Goal: Task Accomplishment & Management: Complete application form

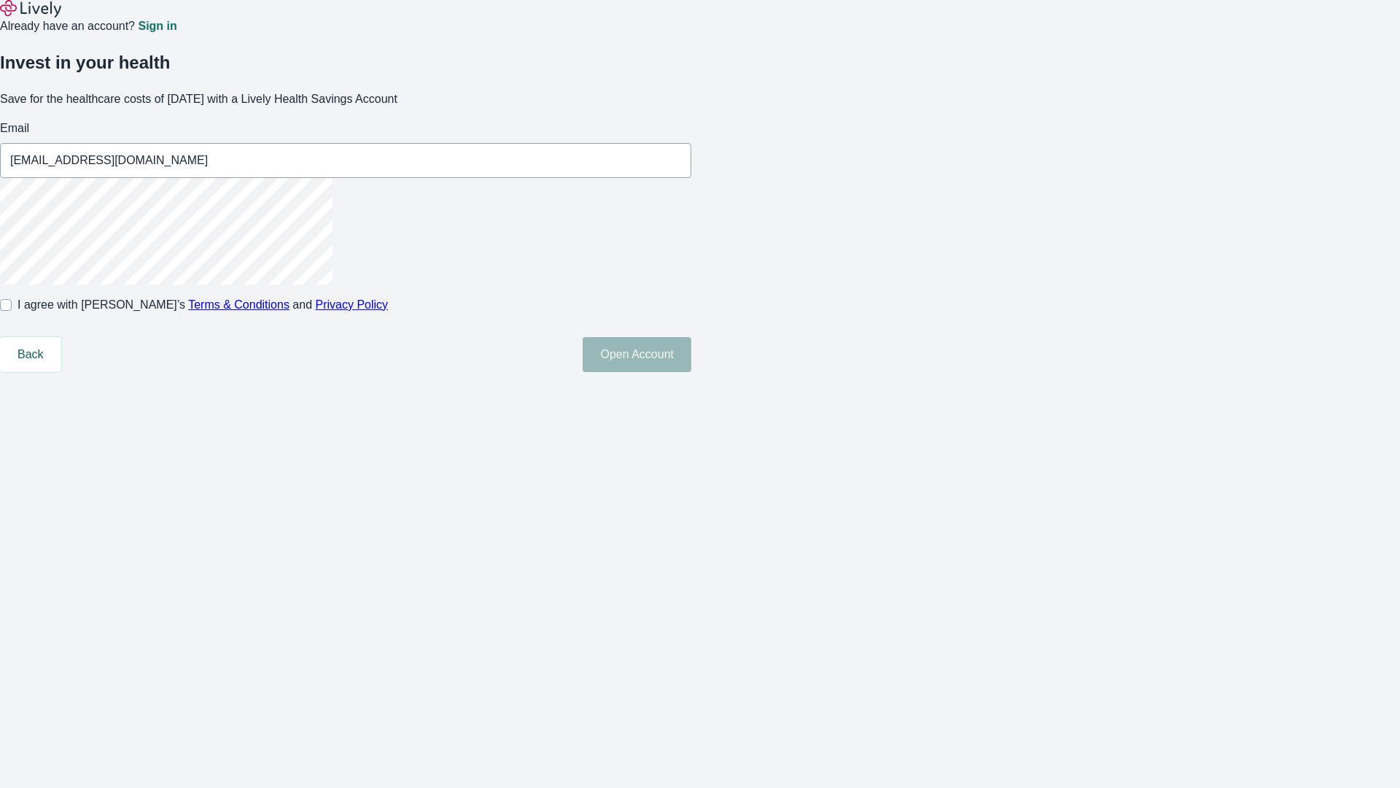
click at [12, 311] on input "I agree with Lively’s Terms & Conditions and Privacy Policy" at bounding box center [6, 305] width 12 height 12
checkbox input "true"
click at [691, 372] on button "Open Account" at bounding box center [637, 354] width 109 height 35
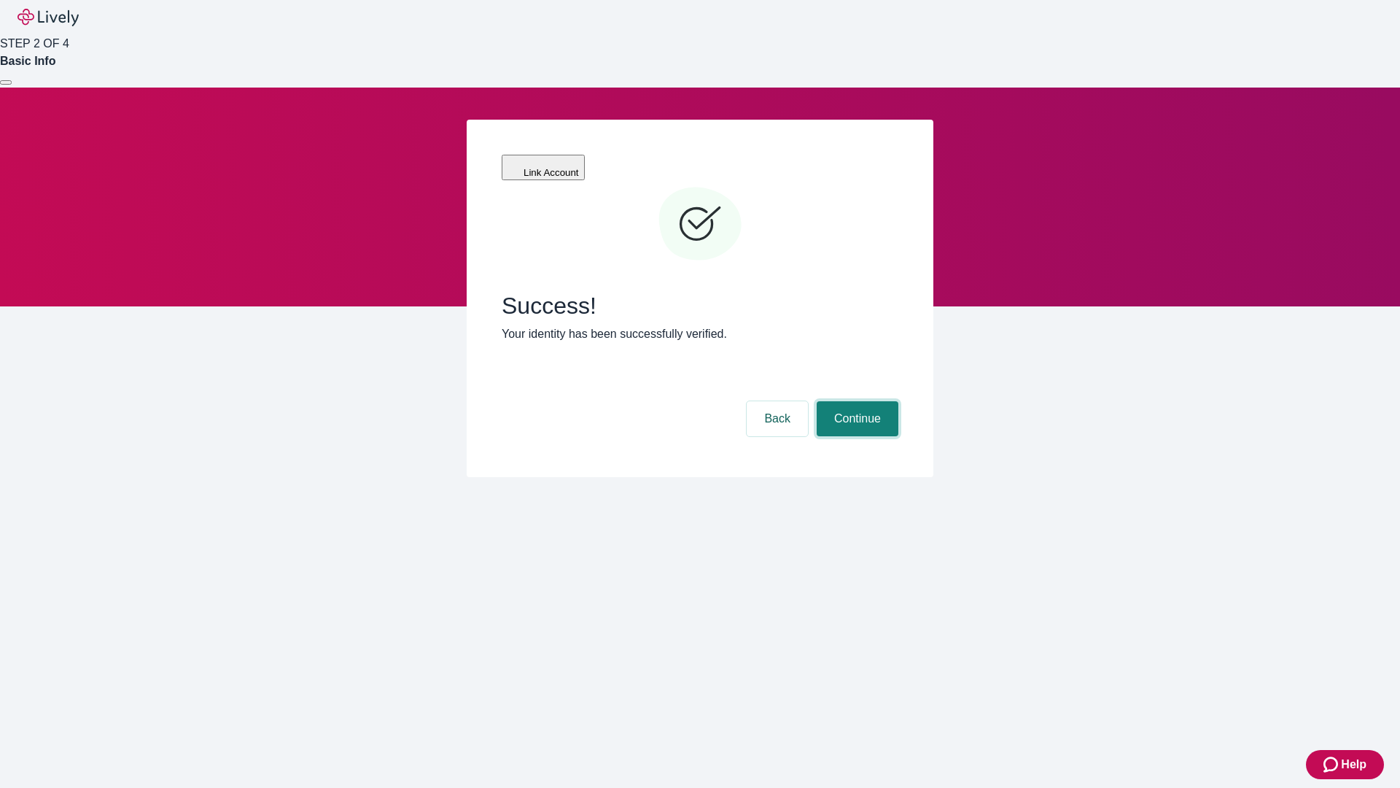
click at [855, 401] on button "Continue" at bounding box center [858, 418] width 82 height 35
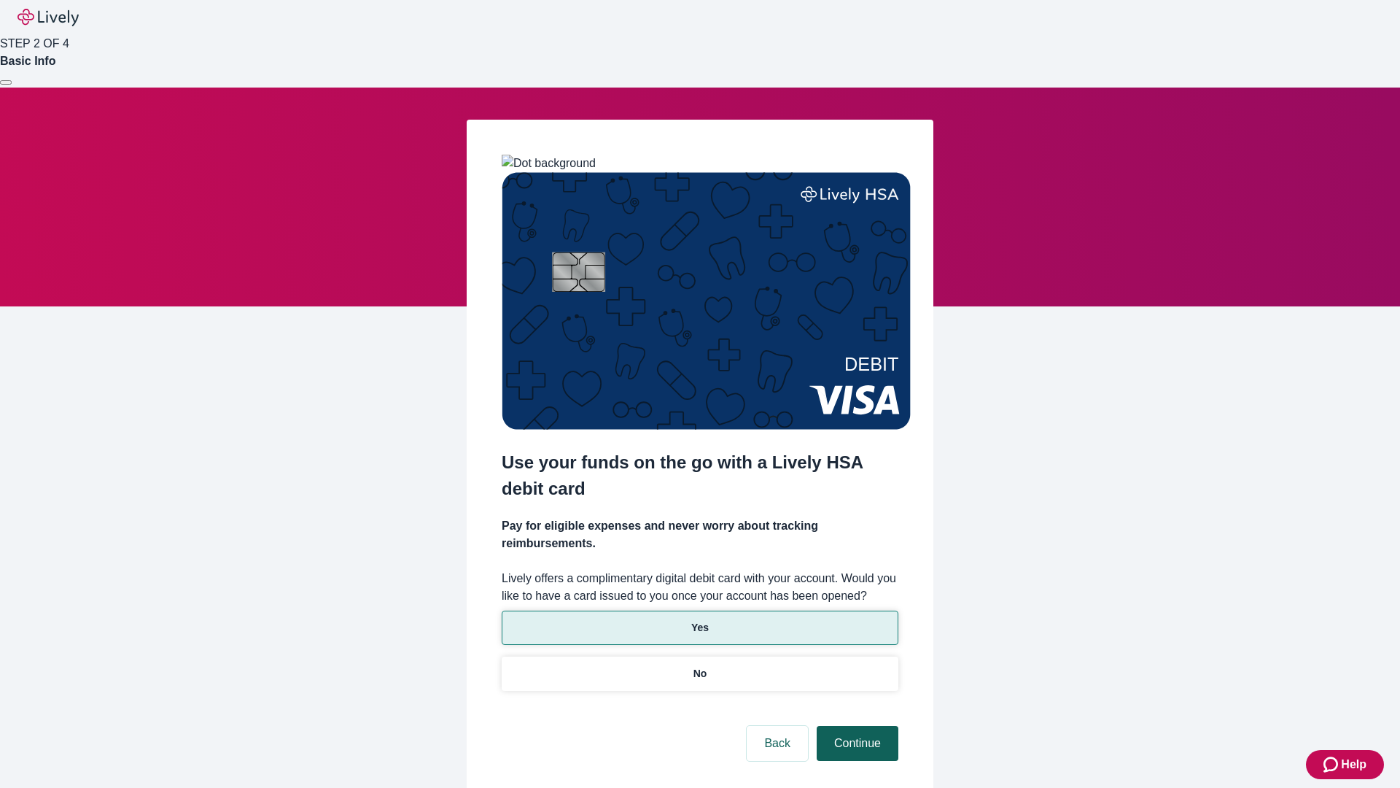
click at [699, 620] on p "Yes" at bounding box center [700, 627] width 18 height 15
click at [855, 726] on button "Continue" at bounding box center [858, 743] width 82 height 35
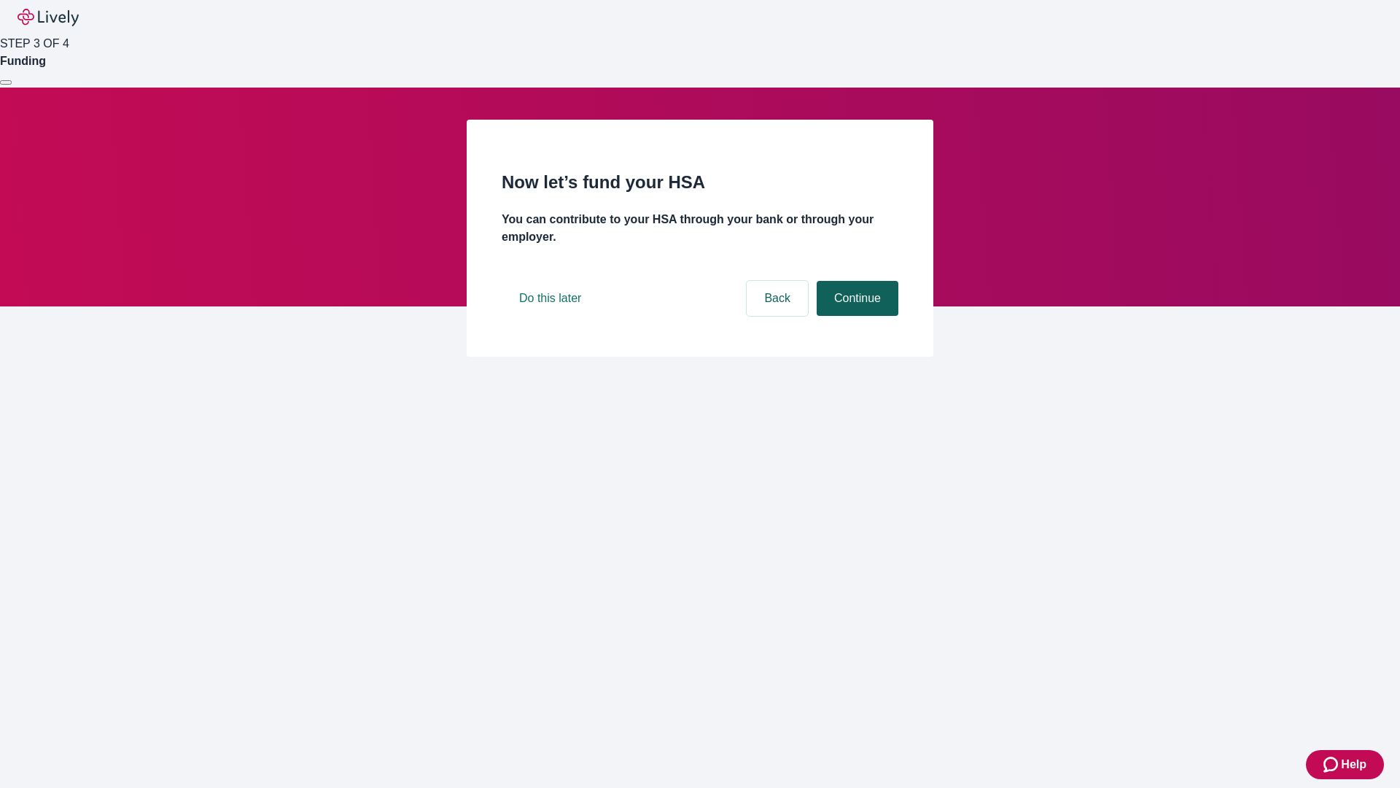
click at [855, 316] on button "Continue" at bounding box center [858, 298] width 82 height 35
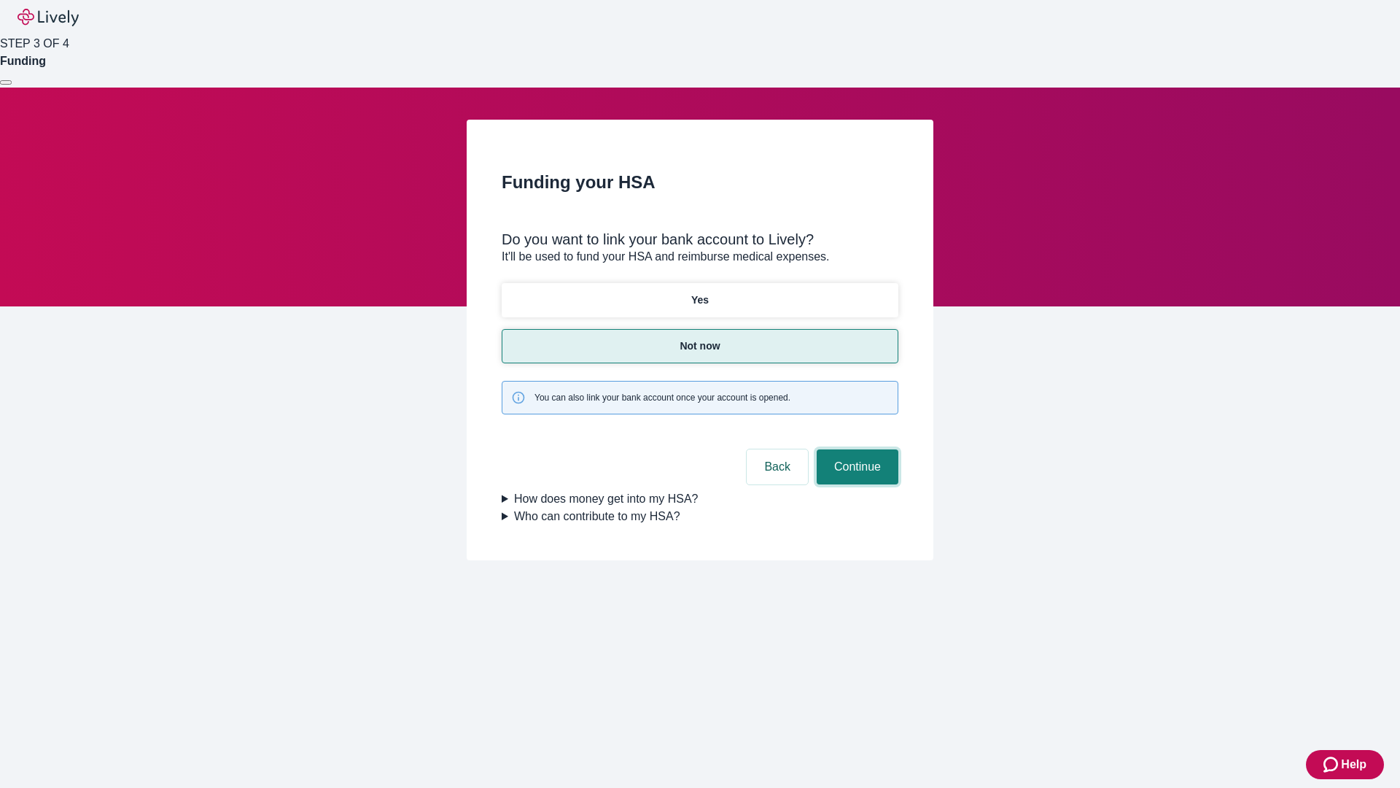
click at [855, 449] on button "Continue" at bounding box center [858, 466] width 82 height 35
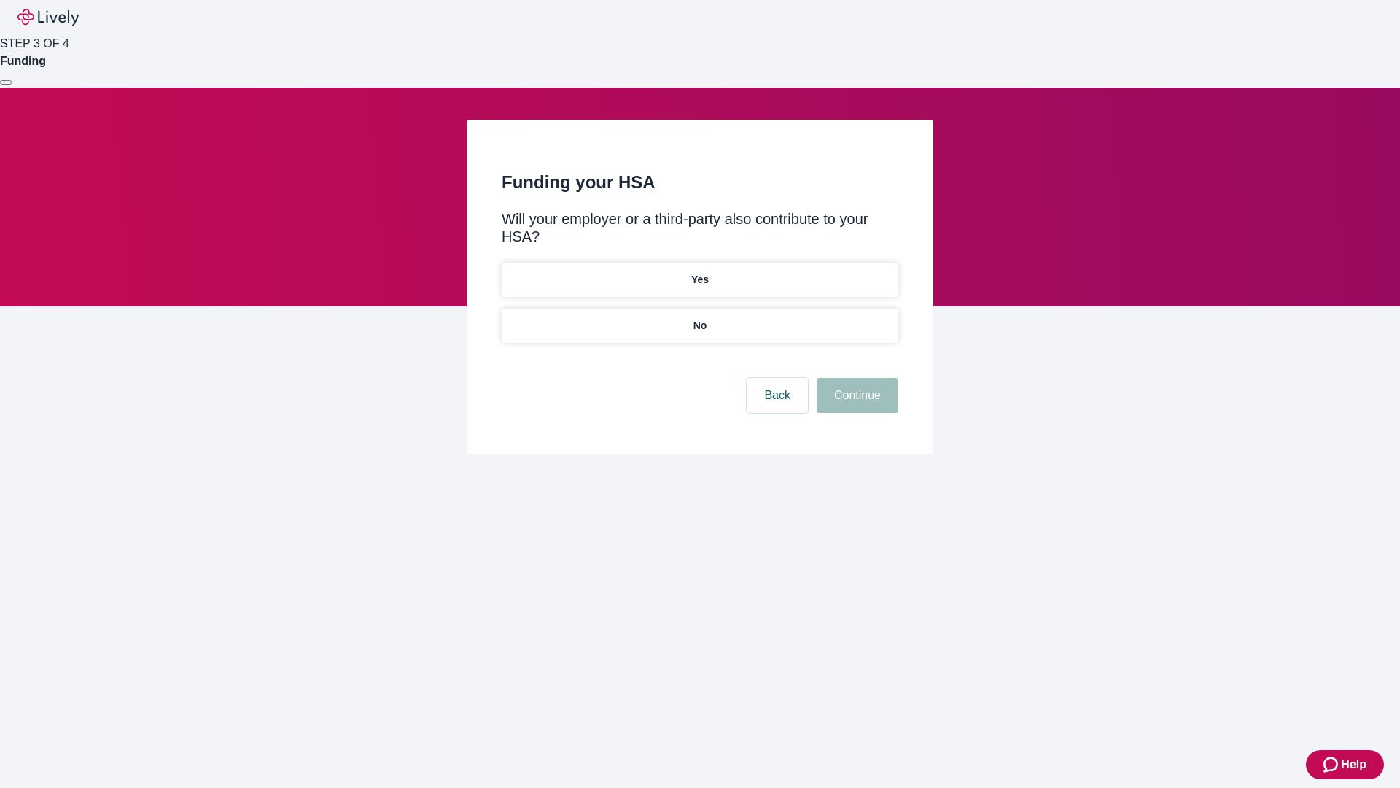
click at [699, 318] on p "No" at bounding box center [700, 325] width 14 height 15
click at [855, 378] on button "Continue" at bounding box center [858, 395] width 82 height 35
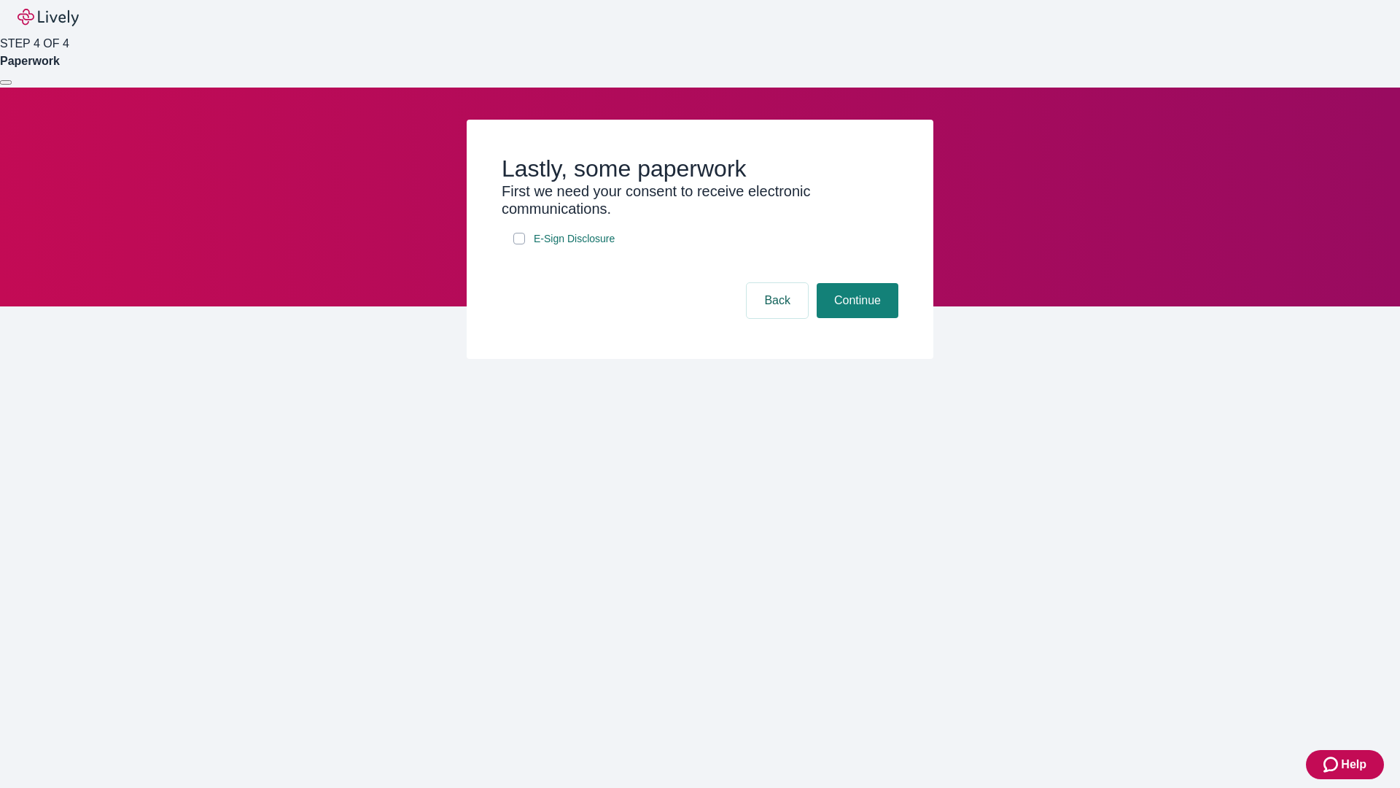
click at [519, 244] on input "E-Sign Disclosure" at bounding box center [519, 239] width 12 height 12
checkbox input "true"
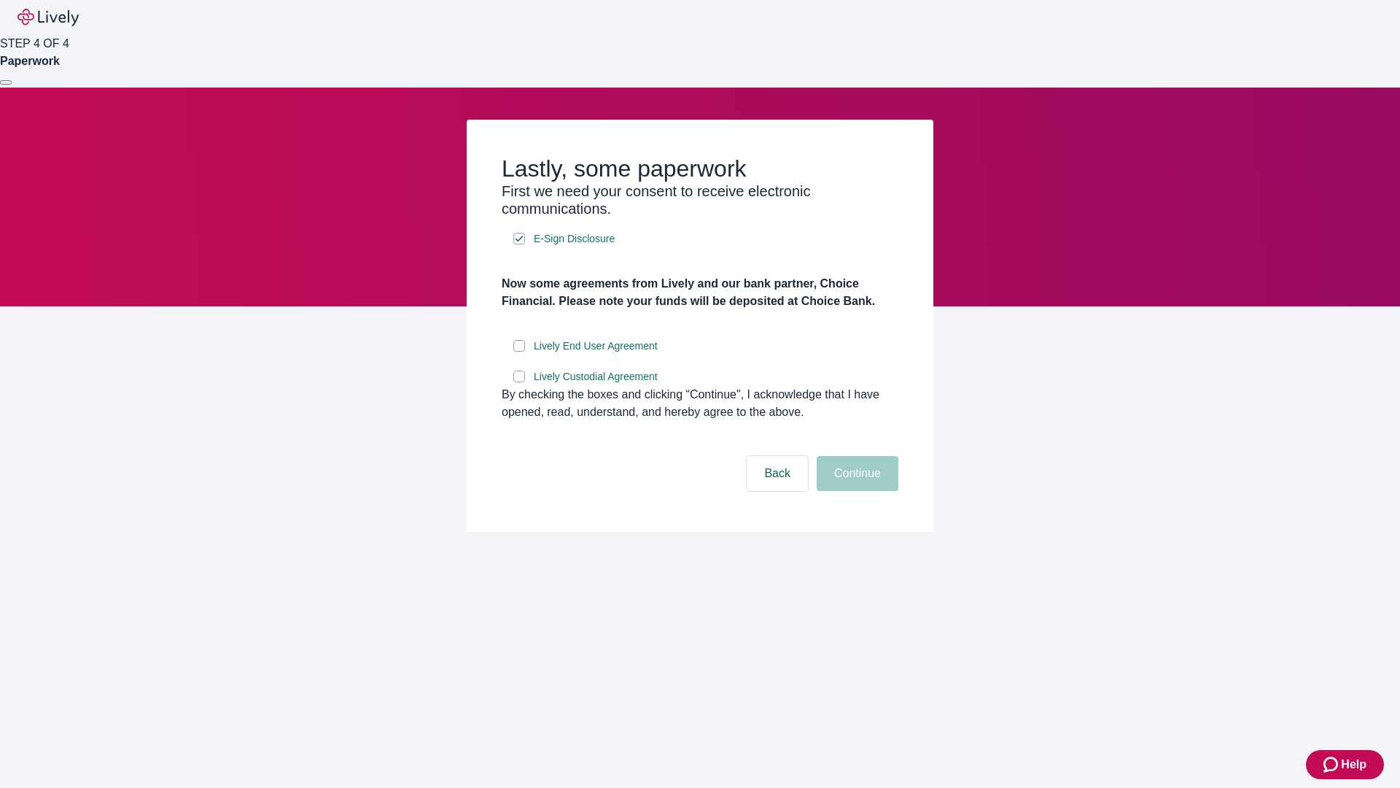
click at [519, 351] on input "Lively End User Agreement" at bounding box center [519, 346] width 12 height 12
checkbox input "true"
click at [519, 382] on input "Lively Custodial Agreement" at bounding box center [519, 376] width 12 height 12
checkbox input "true"
click at [855, 491] on button "Continue" at bounding box center [858, 473] width 82 height 35
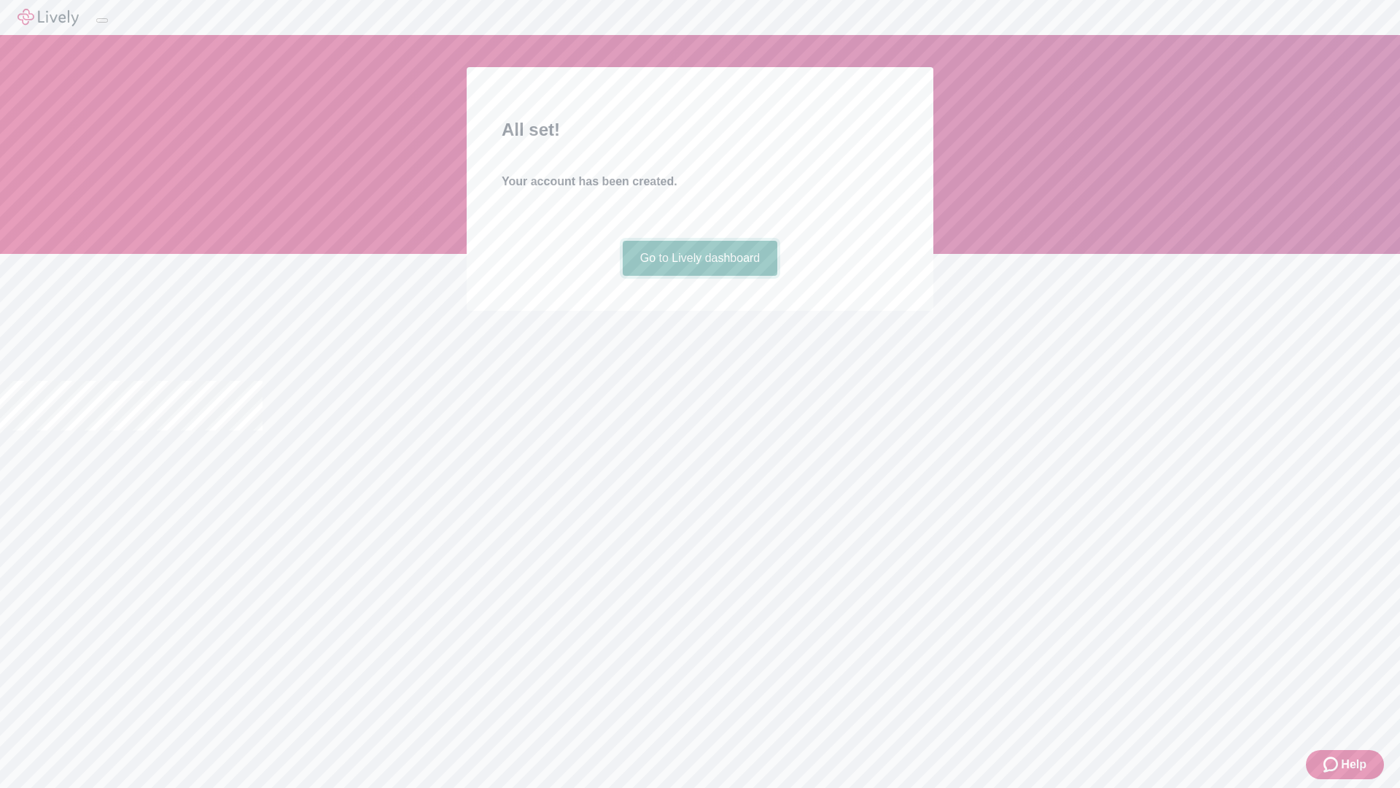
click at [699, 276] on link "Go to Lively dashboard" at bounding box center [700, 258] width 155 height 35
